Goal: Navigation & Orientation: Go to known website

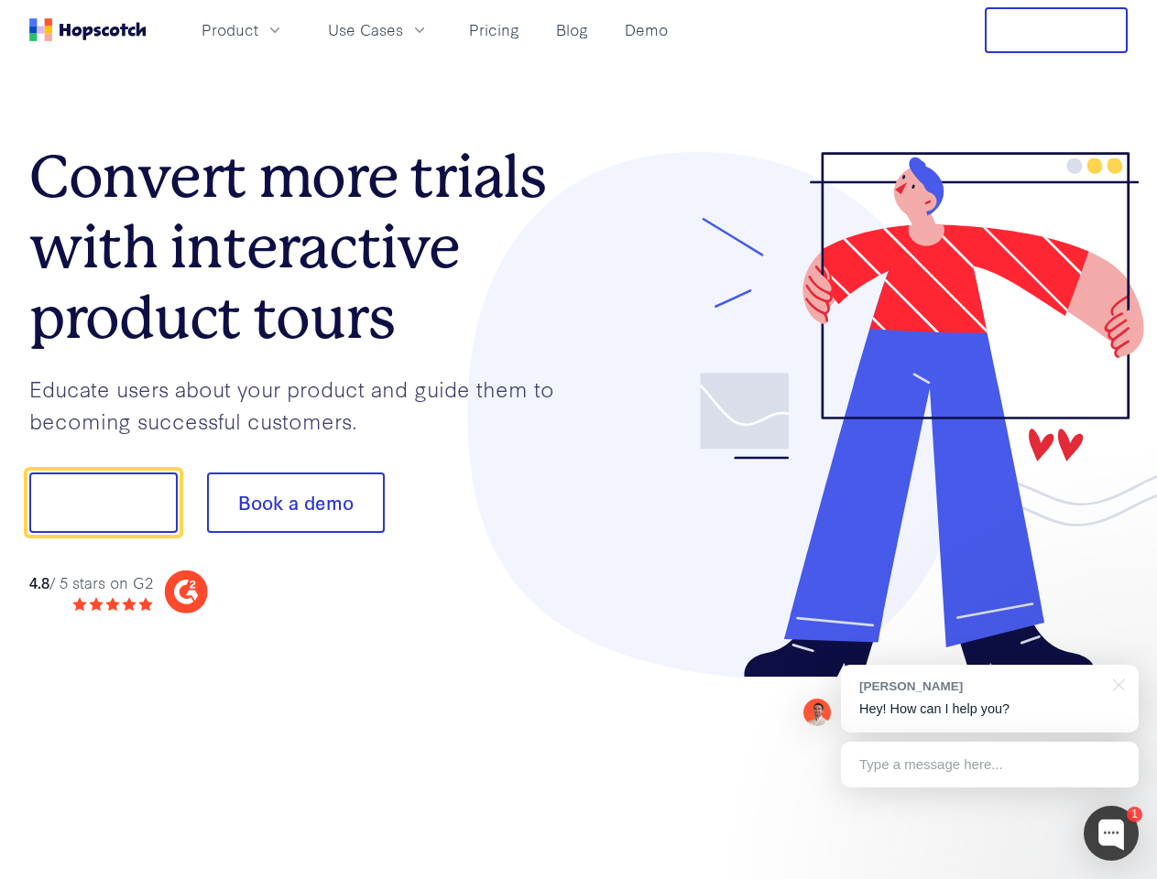
click at [579, 440] on div at bounding box center [854, 415] width 550 height 527
click at [258, 29] on span "Product" at bounding box center [229, 29] width 57 height 23
click at [403, 29] on span "Use Cases" at bounding box center [365, 29] width 75 height 23
click at [1056, 30] on button "Free Trial" at bounding box center [1056, 30] width 143 height 46
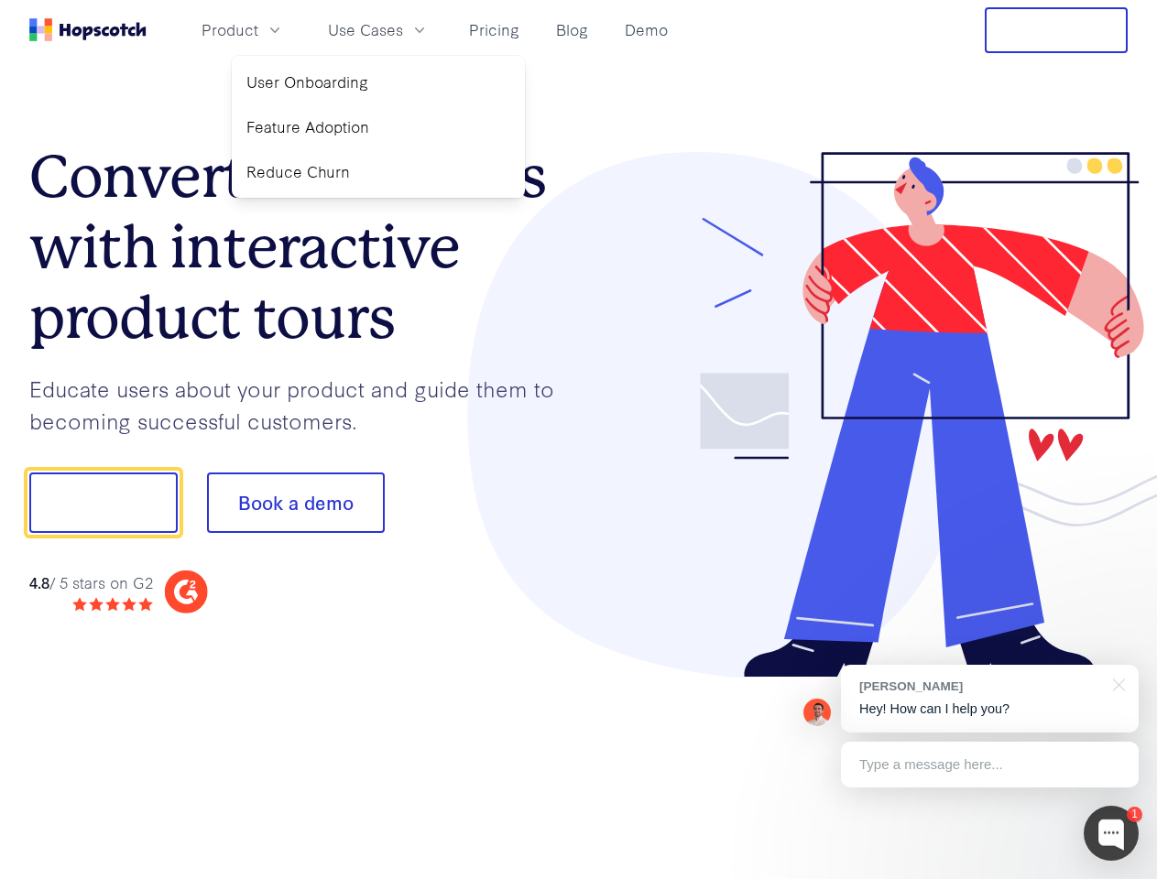
click at [103, 503] on button "Show me!" at bounding box center [103, 503] width 148 height 60
click at [295, 503] on button "Book a demo" at bounding box center [296, 503] width 178 height 60
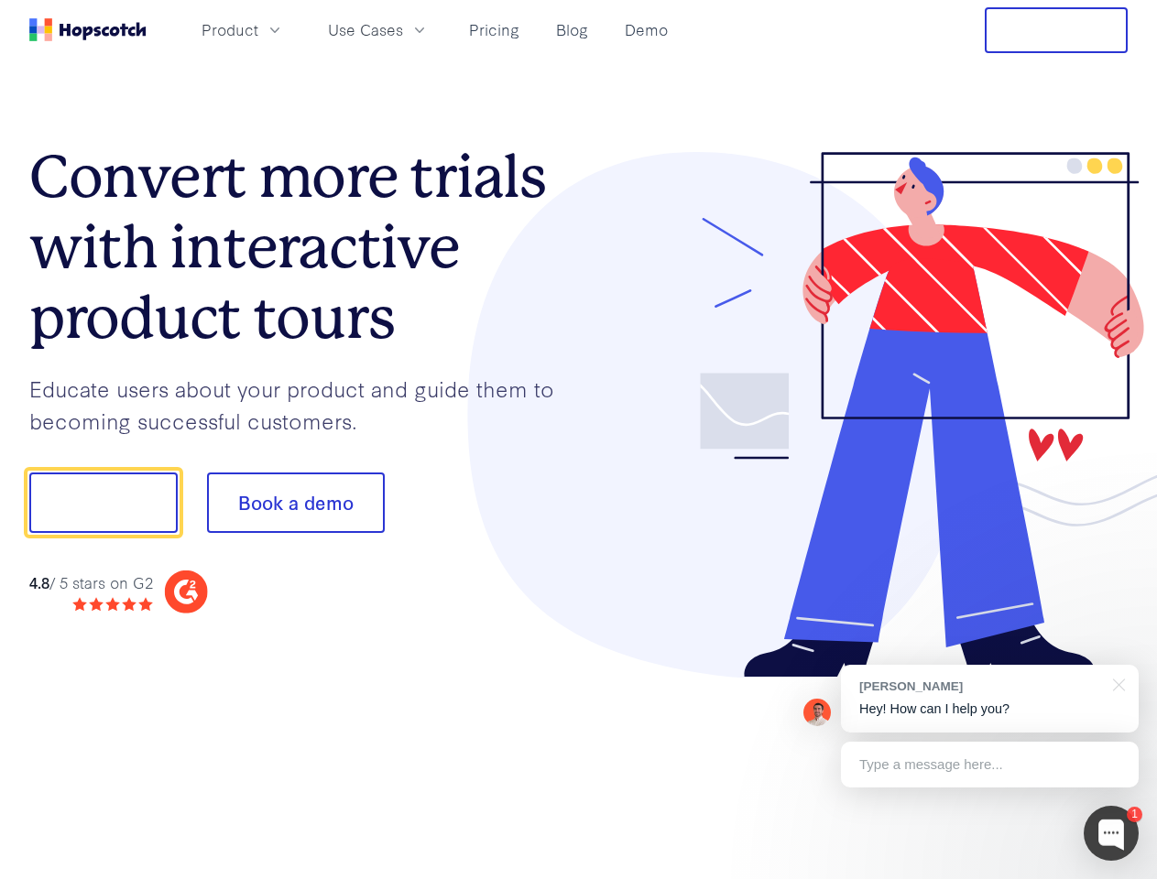
click at [1111, 833] on div at bounding box center [1110, 833] width 55 height 55
click at [989, 699] on div "[PERSON_NAME] Hey! How can I help you?" at bounding box center [990, 699] width 298 height 68
click at [1116, 683] on div at bounding box center [966, 500] width 343 height 611
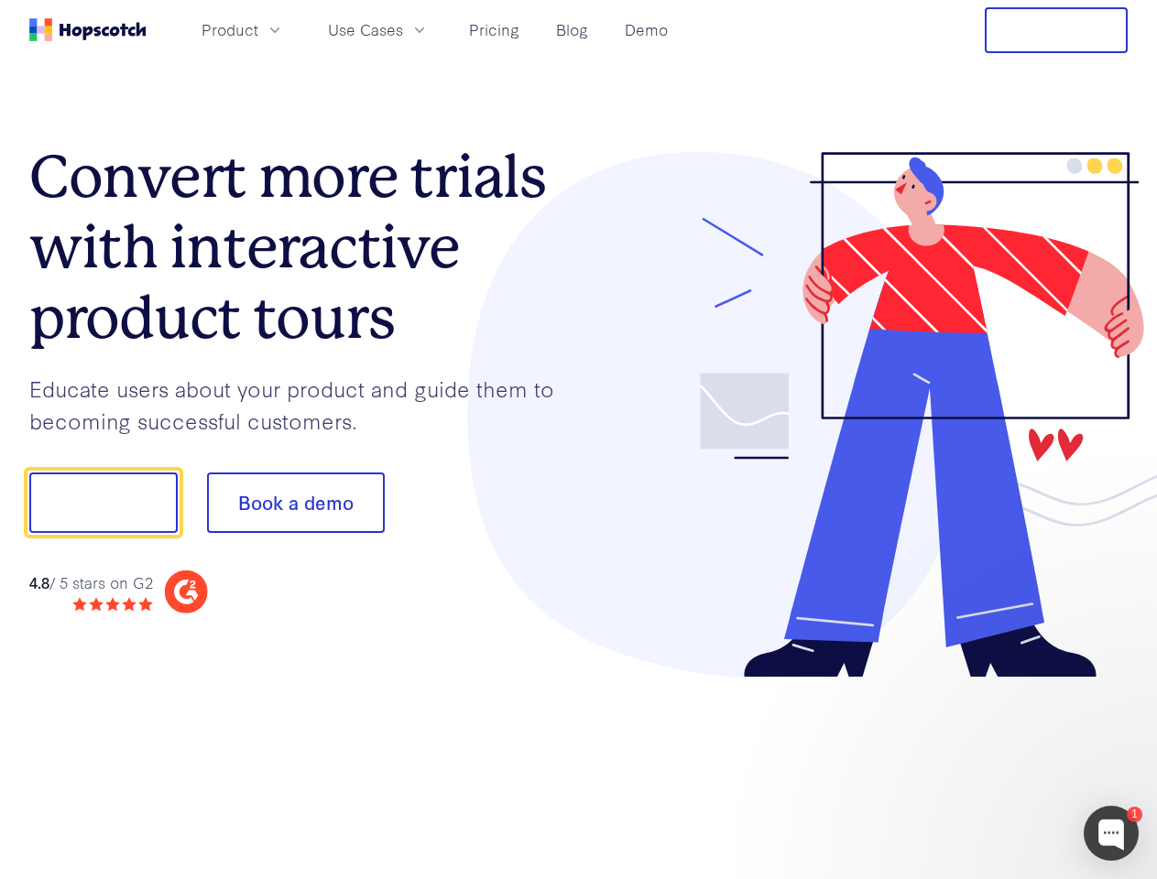
click at [989, 765] on div at bounding box center [966, 500] width 343 height 611
